Goal: Subscribe to service/newsletter: Subscribe to service/newsletter

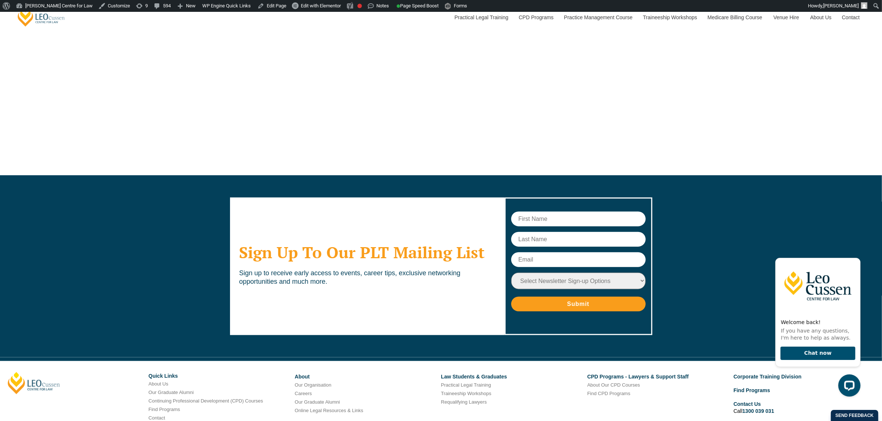
scroll to position [1068, 0]
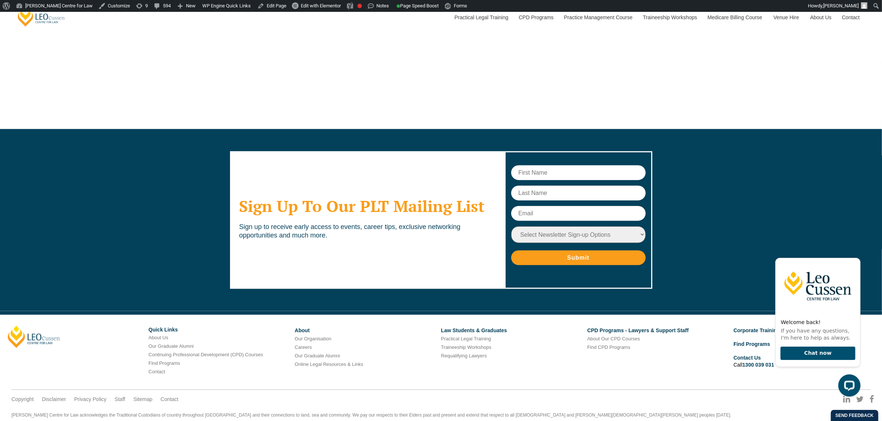
click at [608, 227] on select "Select Newsletter Sign-up Options Practical Legal Training - [GEOGRAPHIC_DATA] …" at bounding box center [578, 235] width 134 height 17
click at [529, 227] on select "Select Newsletter Sign-up Options Practical Legal Training - [GEOGRAPHIC_DATA] …" at bounding box center [578, 235] width 134 height 17
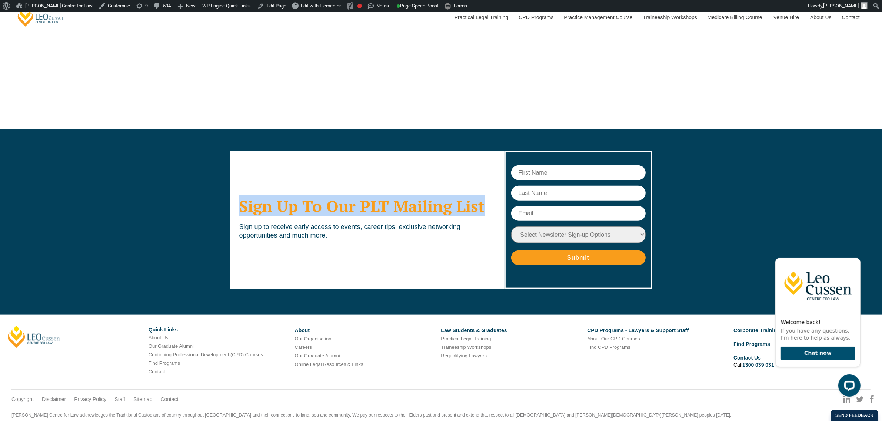
drag, startPoint x: 237, startPoint y: 184, endPoint x: 494, endPoint y: 182, distance: 256.7
click at [494, 182] on div "Sign Up To Our PLT Mailing List Sign up to receive early access to events, care…" at bounding box center [367, 220] width 274 height 138
click at [263, 156] on div "Sign Up To Our PLT Mailing List Sign up to receive early access to events, care…" at bounding box center [367, 220] width 274 height 138
drag, startPoint x: 239, startPoint y: 176, endPoint x: 383, endPoint y: 217, distance: 149.9
click at [383, 217] on div "Sign Up To Our PLT Mailing List Sign up to receive early access to events, care…" at bounding box center [367, 220] width 274 height 138
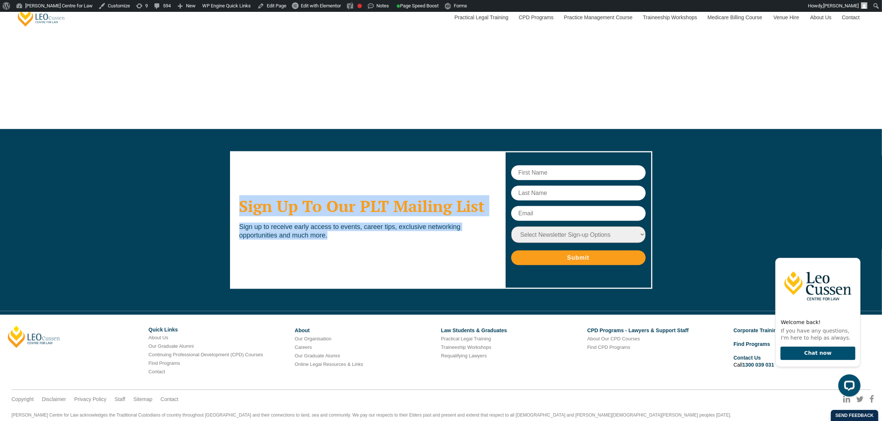
copy div "Sign Up To Our PLT Mailing List Sign up to receive early access to events, care…"
